Goal: Task Accomplishment & Management: Complete application form

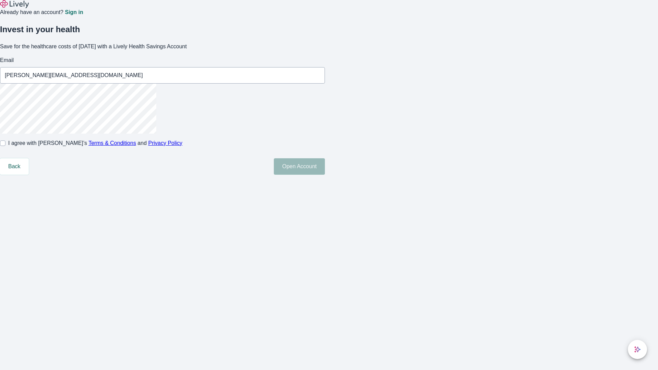
click at [5, 146] on input "I agree with Lively’s Terms & Conditions and Privacy Policy" at bounding box center [2, 143] width 5 height 5
checkbox input "true"
click at [325, 175] on button "Open Account" at bounding box center [299, 166] width 51 height 16
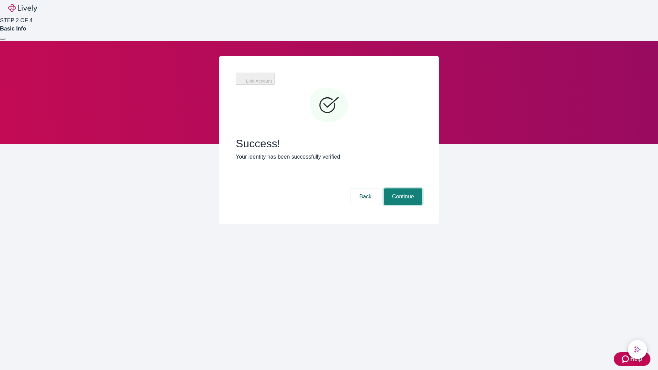
click at [402, 189] on button "Continue" at bounding box center [403, 197] width 38 height 16
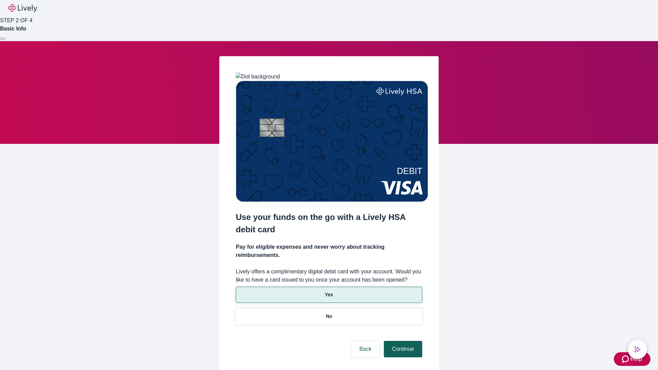
click at [329, 291] on p "Yes" at bounding box center [329, 294] width 8 height 7
click at [402, 341] on button "Continue" at bounding box center [403, 349] width 38 height 16
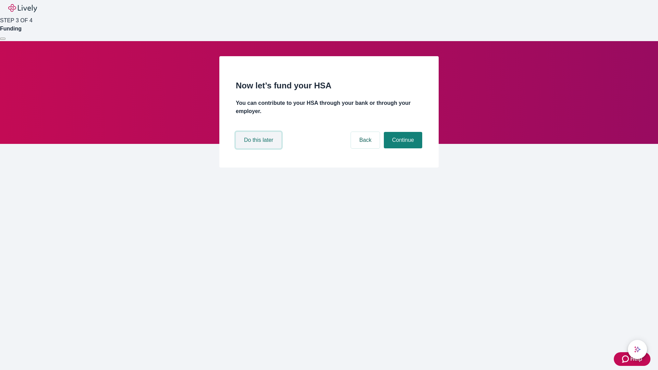
click at [259, 148] on button "Do this later" at bounding box center [259, 140] width 46 height 16
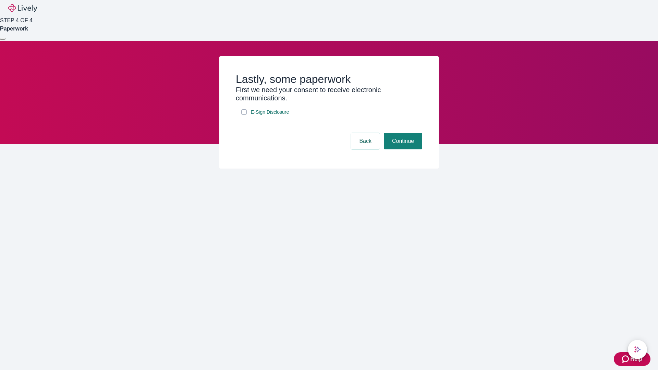
click at [244, 115] on input "E-Sign Disclosure" at bounding box center [243, 111] width 5 height 5
checkbox input "true"
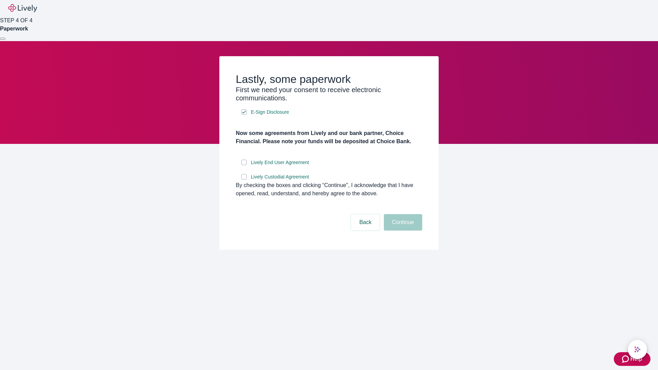
click at [244, 165] on input "Lively End User Agreement" at bounding box center [243, 162] width 5 height 5
checkbox input "true"
click at [244, 180] on input "Lively Custodial Agreement" at bounding box center [243, 176] width 5 height 5
checkbox input "true"
click at [402, 231] on button "Continue" at bounding box center [403, 222] width 38 height 16
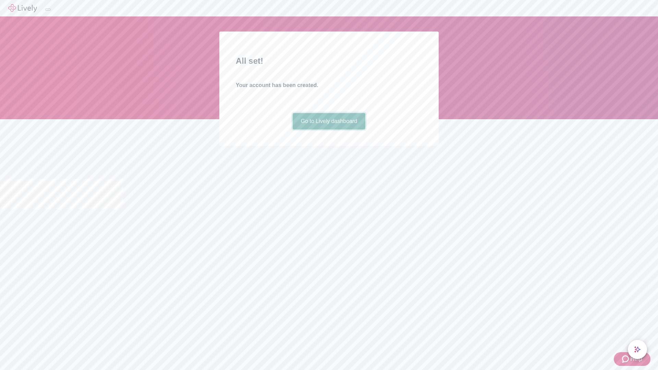
click at [329, 130] on link "Go to Lively dashboard" at bounding box center [329, 121] width 73 height 16
